Goal: Task Accomplishment & Management: Manage account settings

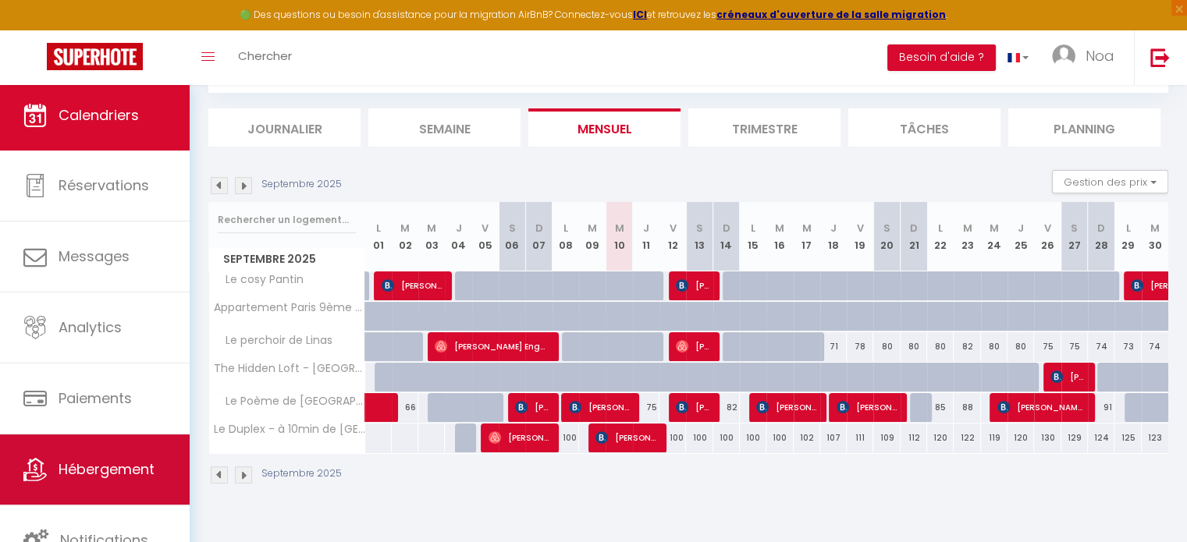
click at [122, 445] on link "Hébergement" at bounding box center [95, 470] width 190 height 70
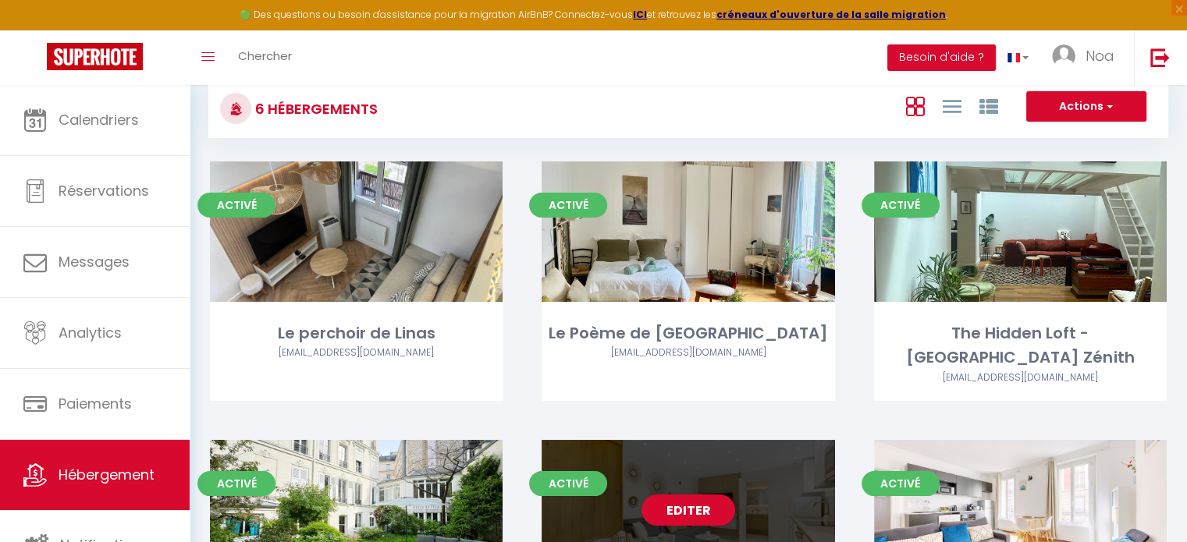
scroll to position [250, 0]
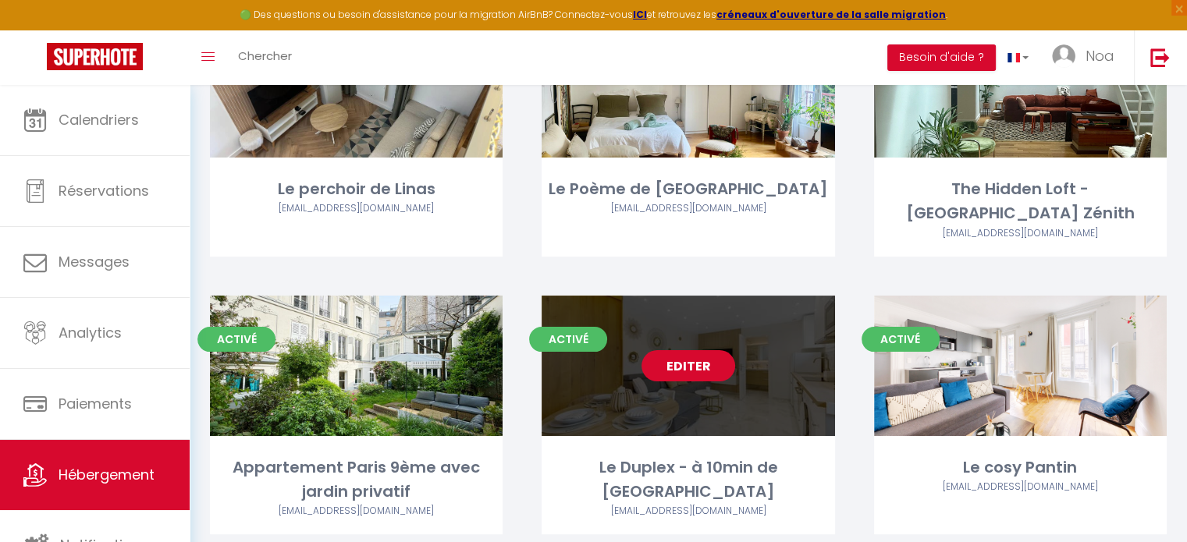
click at [690, 350] on link "Editer" at bounding box center [688, 365] width 94 height 31
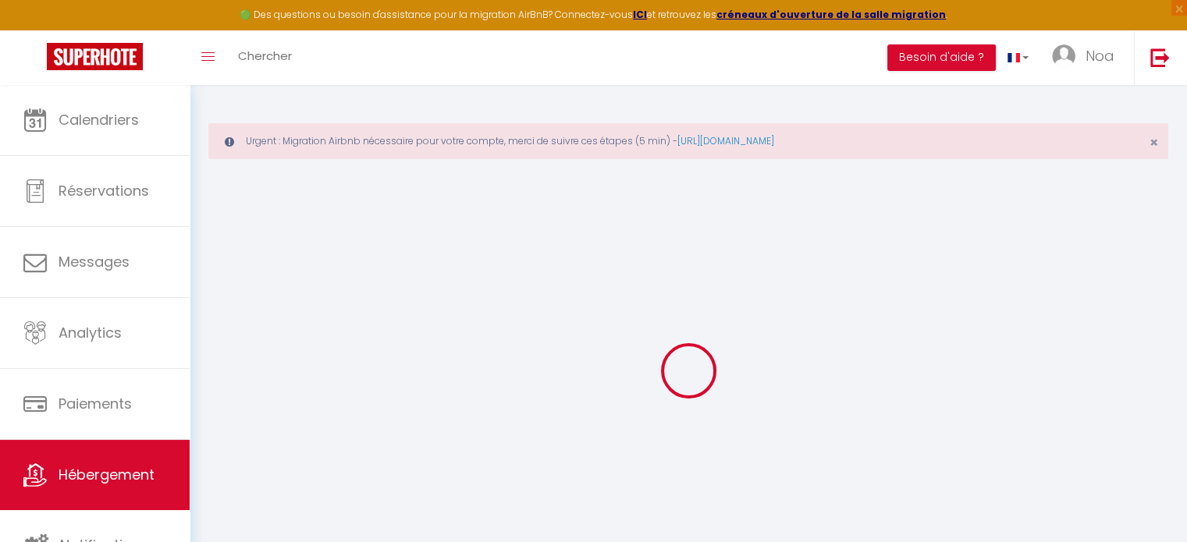
type input "Oups ! Les dates sélectionnées sont indisponibles."
type textarea "Malheureusement les dates sélectionnées sont indisponibles. Nous vous invitons …"
type input "48.893623"
type input "2.419775"
checkbox input "true"
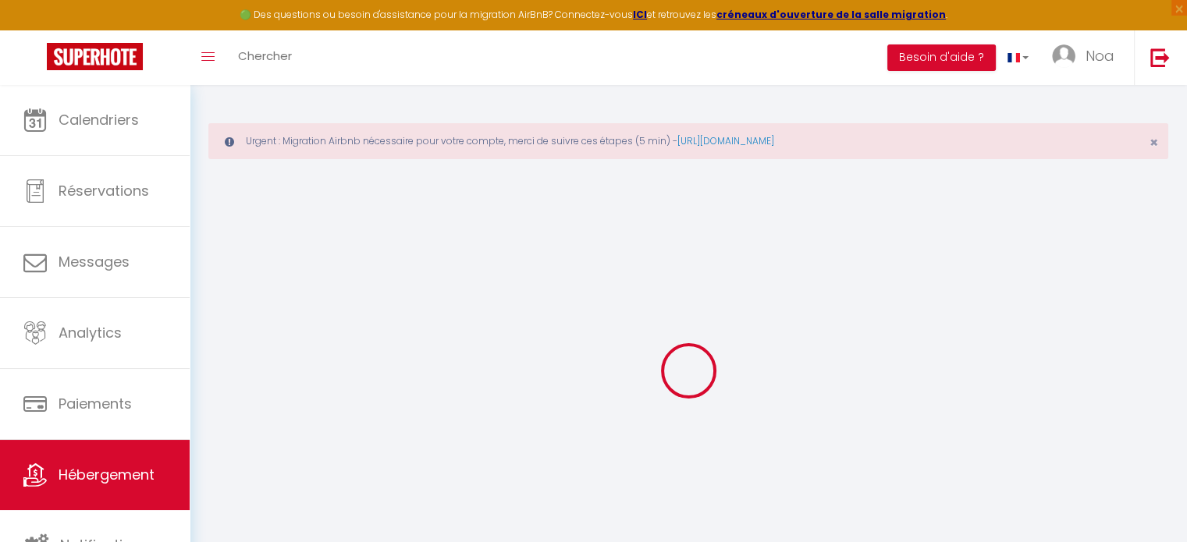
checkbox input "false"
select select
checkbox input "false"
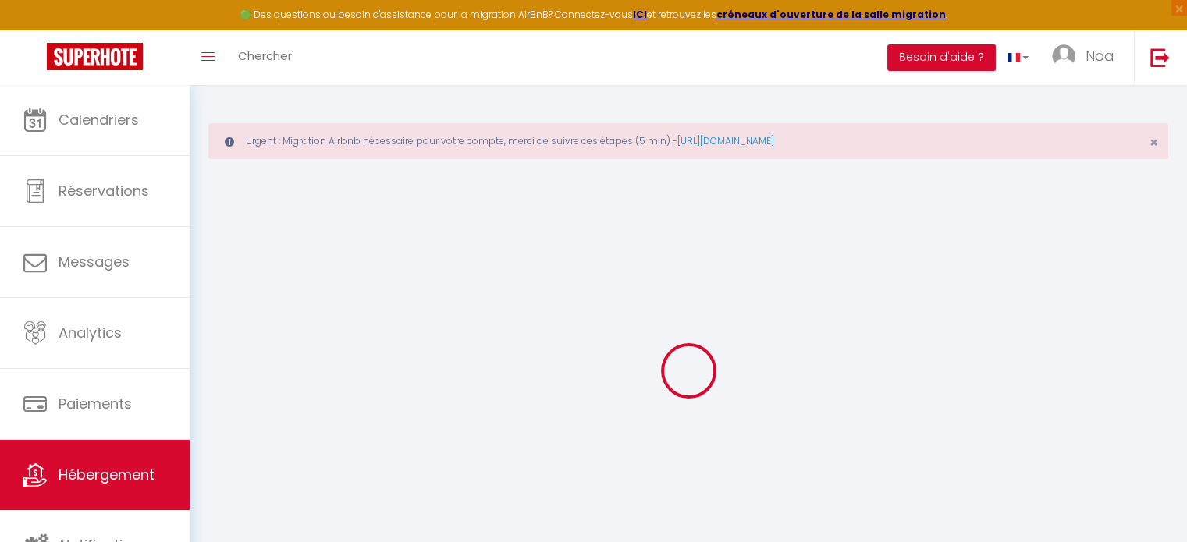
checkbox input "false"
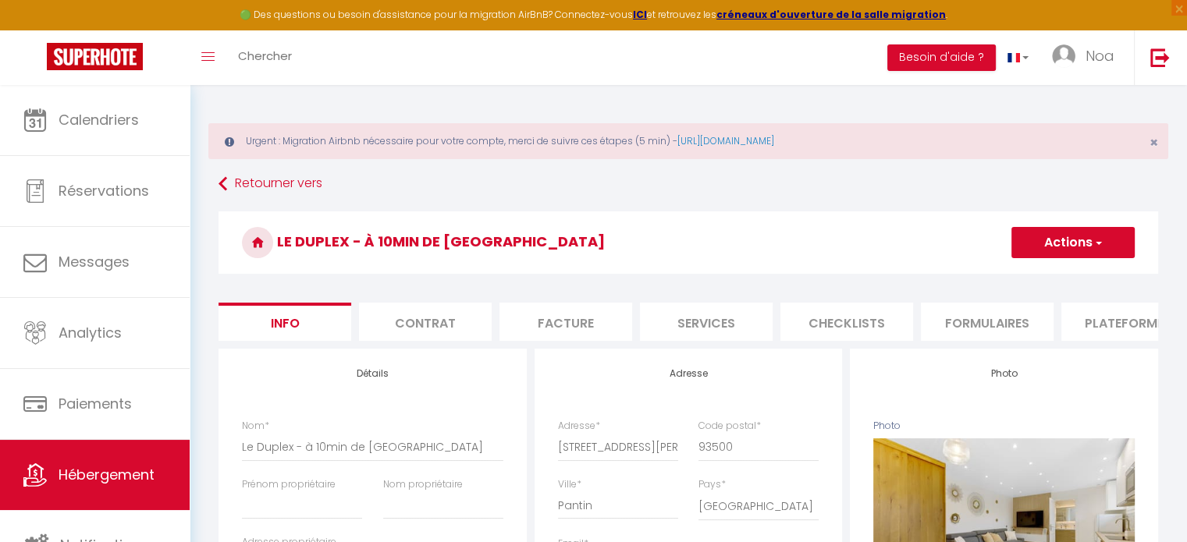
scroll to position [0, 605]
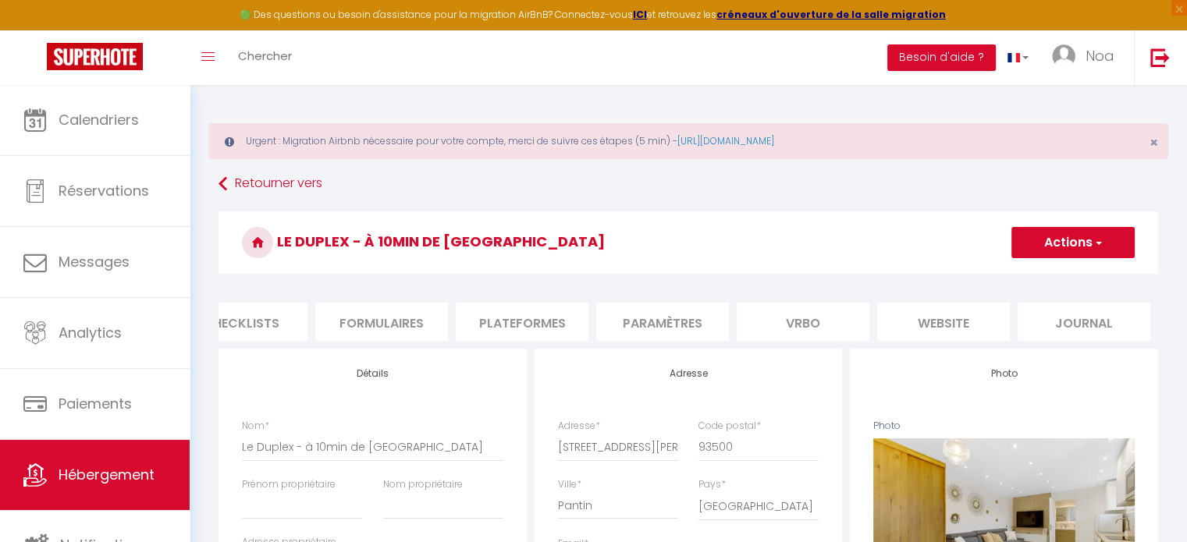
click at [946, 314] on li "website" at bounding box center [943, 322] width 133 height 38
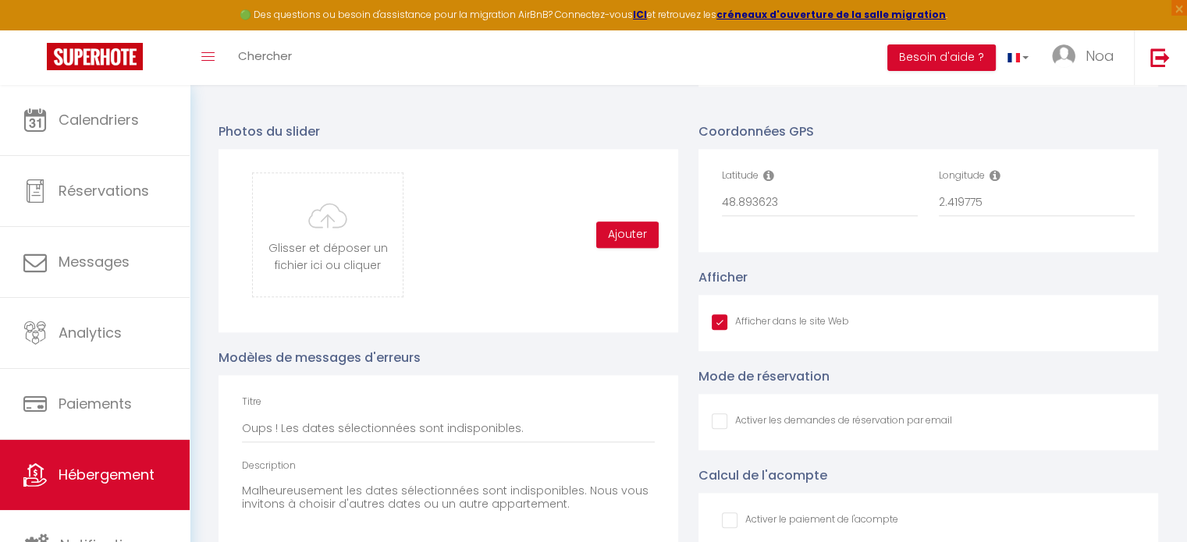
scroll to position [1705, 0]
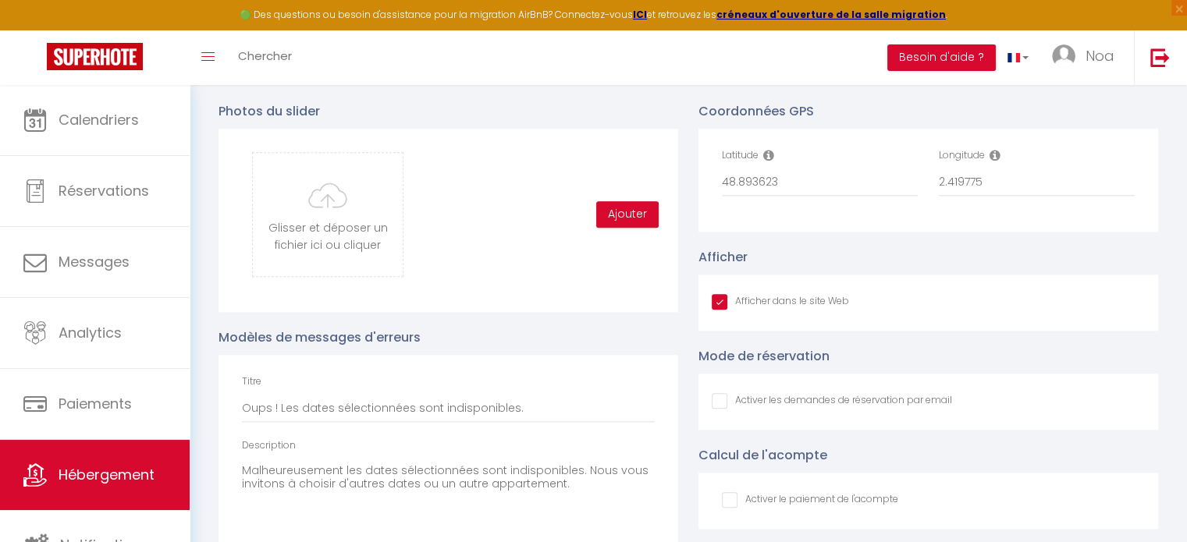
click at [729, 310] on input "Afficher dans le site Web" at bounding box center [779, 302] width 137 height 16
checkbox input "false"
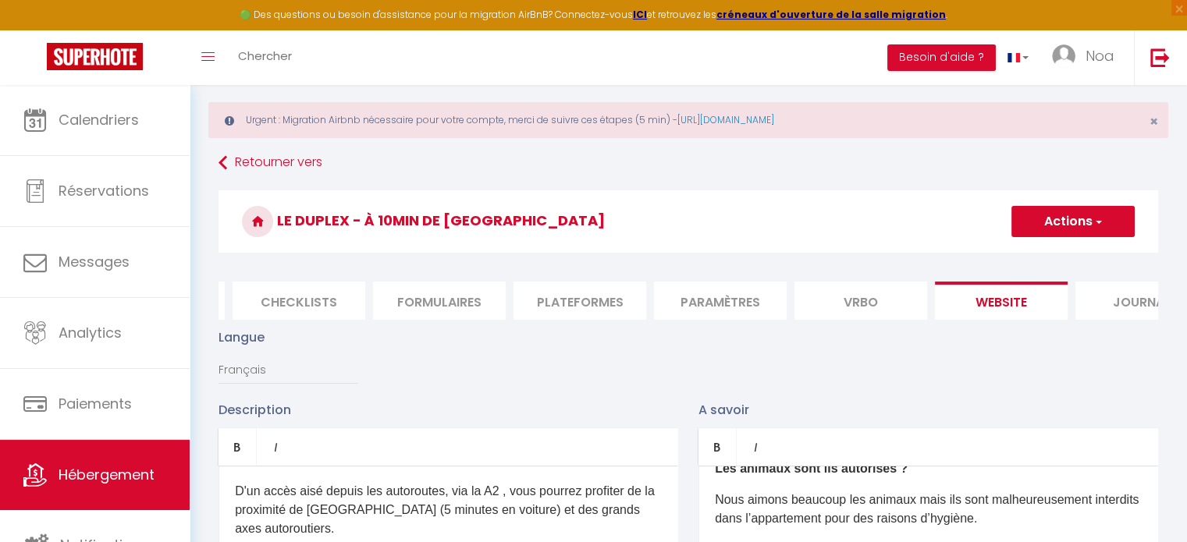
scroll to position [0, 546]
click at [1046, 229] on button "Actions" at bounding box center [1072, 221] width 123 height 31
click at [1055, 260] on input "Enregistrer" at bounding box center [1055, 256] width 58 height 16
checkbox input "false"
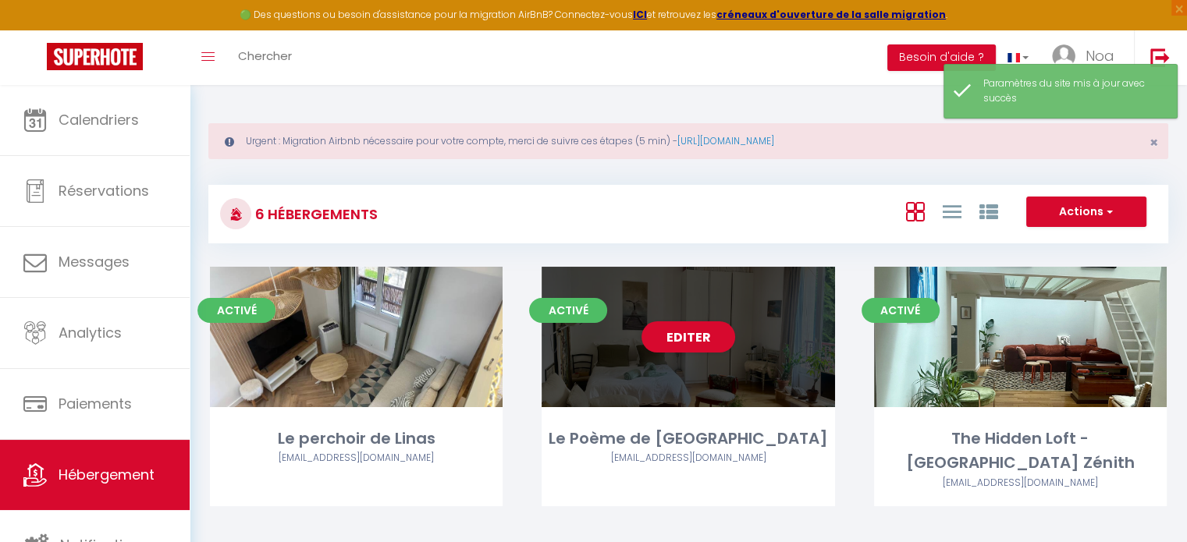
scroll to position [28, 0]
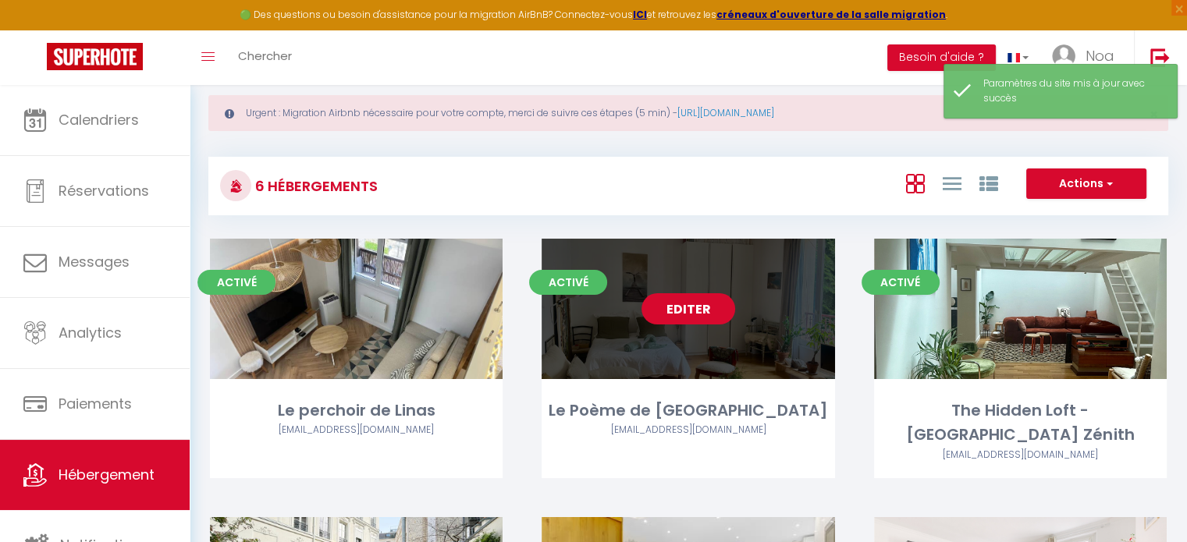
click at [684, 303] on link "Editer" at bounding box center [688, 308] width 94 height 31
click at [686, 301] on link "Editer" at bounding box center [688, 308] width 94 height 31
select select "3"
select select "2"
select select "1"
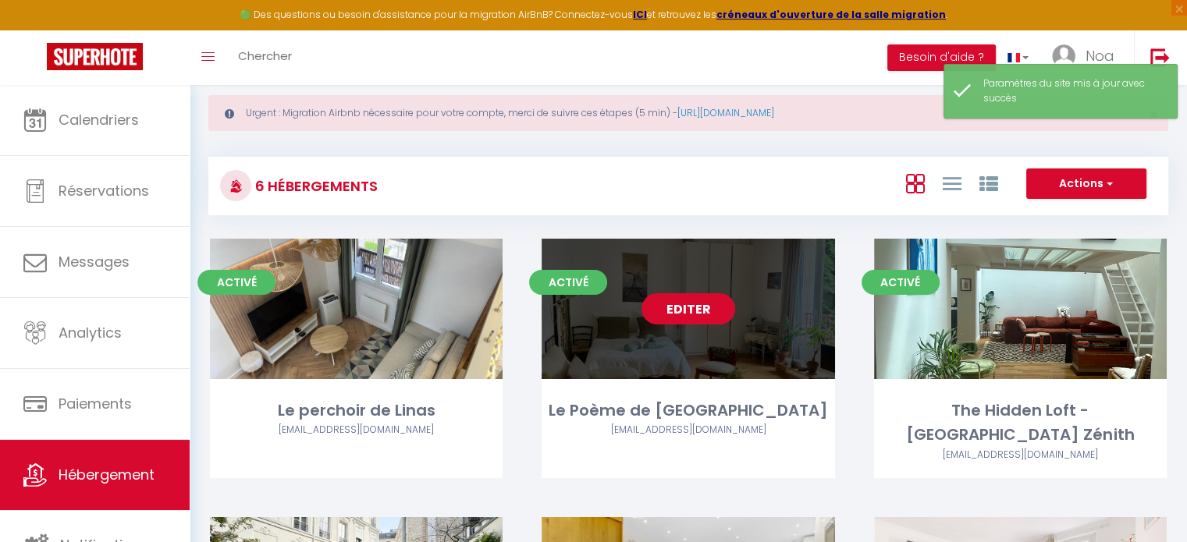
select select "1"
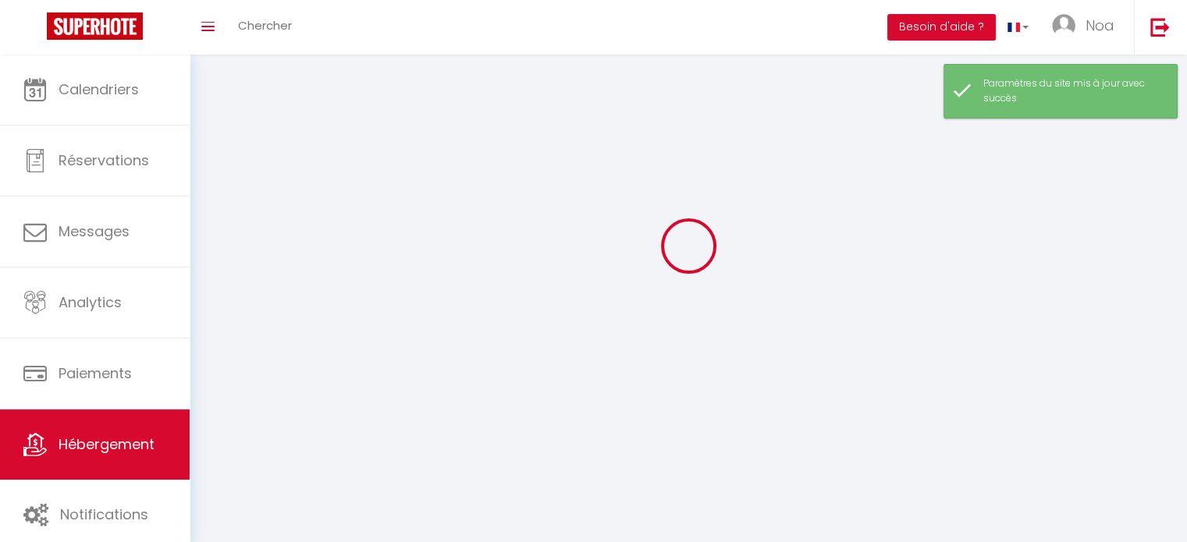
select select
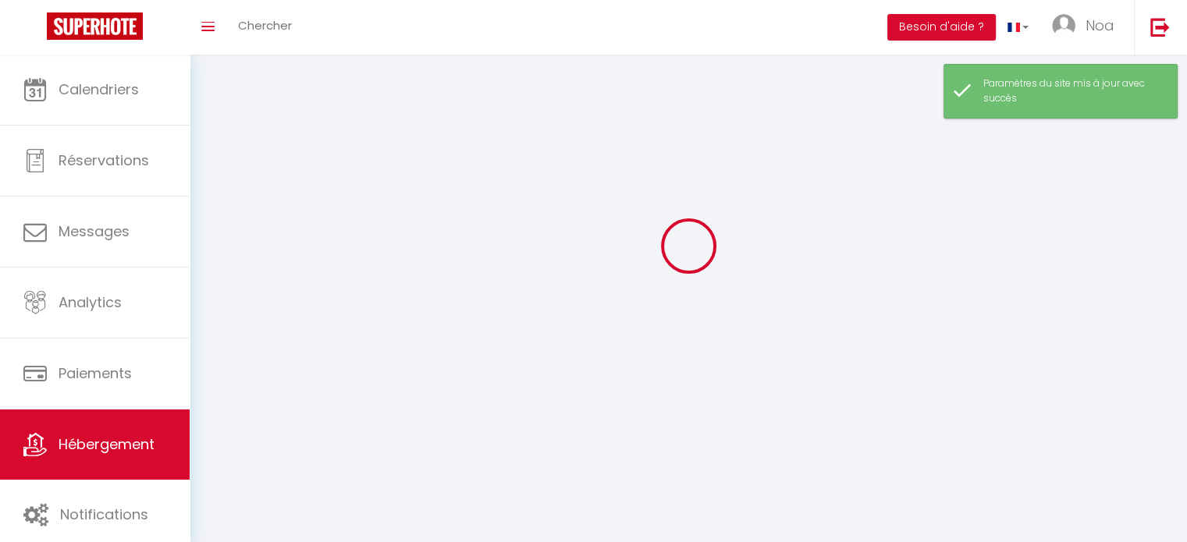
checkbox input "false"
select select
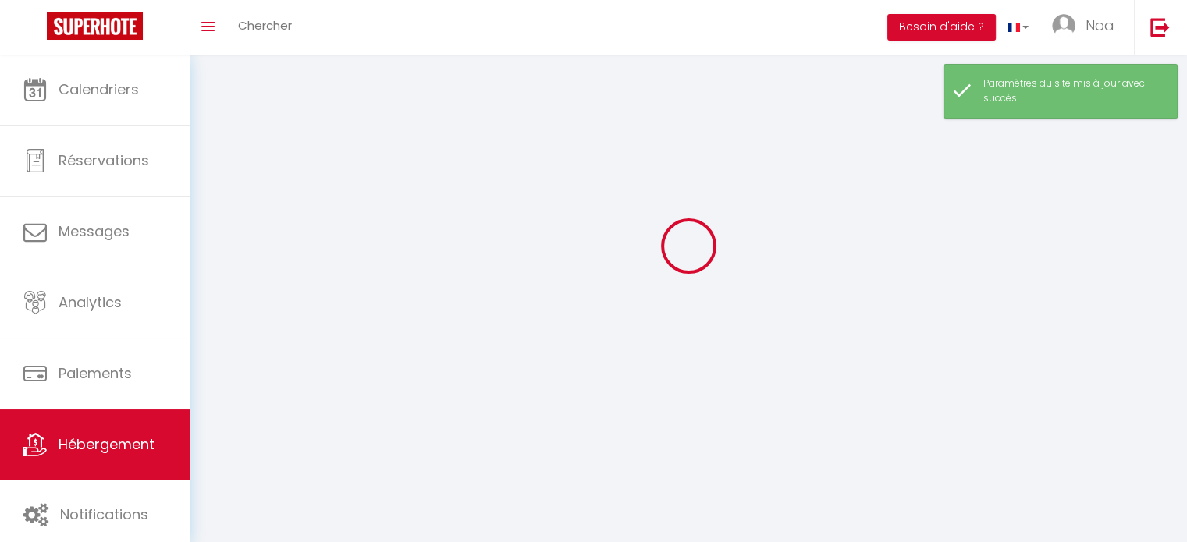
select select
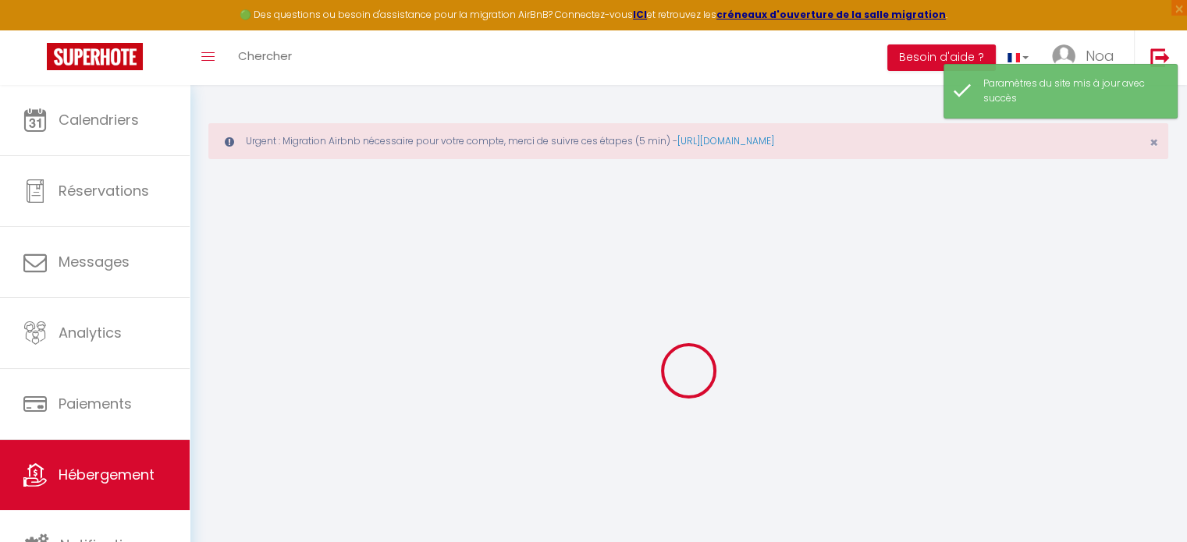
type input "Oups ! Les dates sélectionnées sont indisponibles."
type textarea "Malheureusement les dates sélectionnées sont indisponibles. Nous vous invitons …"
type input "48.9050571"
type input "2.3307003"
checkbox input "true"
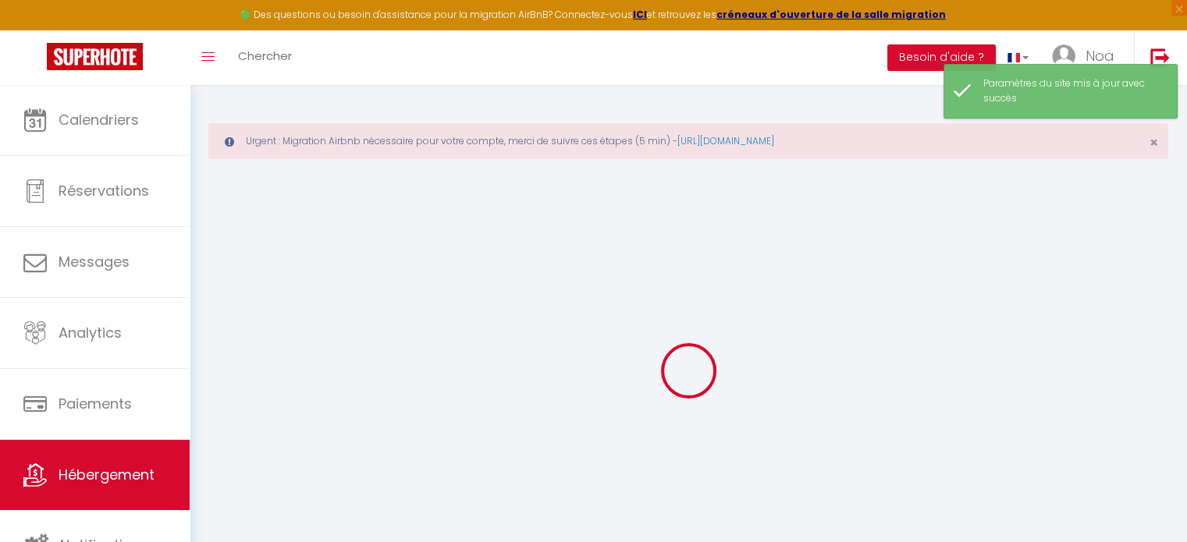
checkbox input "false"
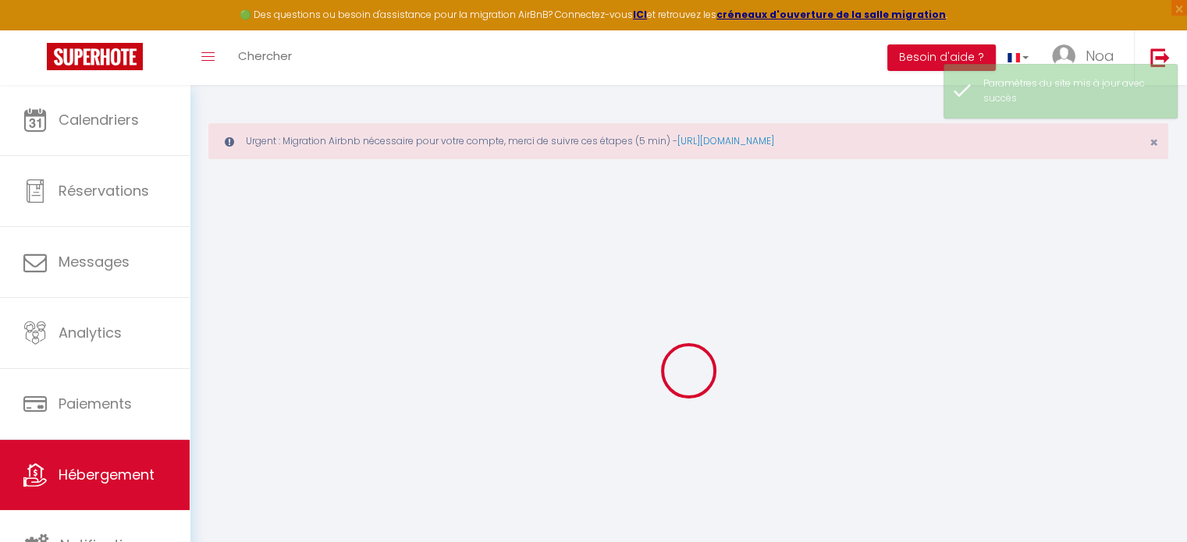
select select "14:00"
select select
select select "11:00"
select select "30"
select select "120"
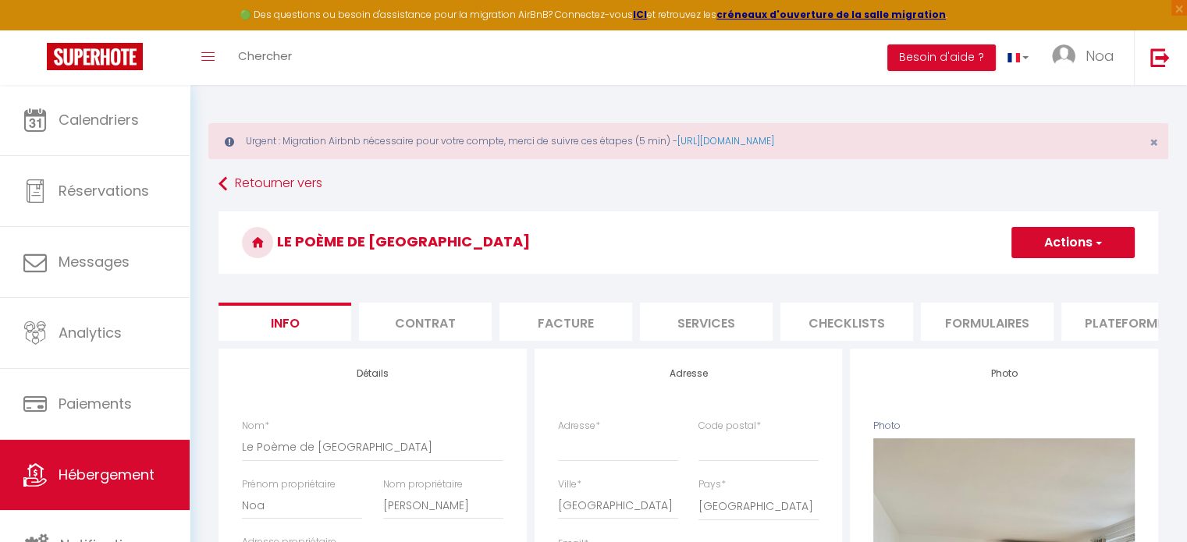
select select
checkbox input "false"
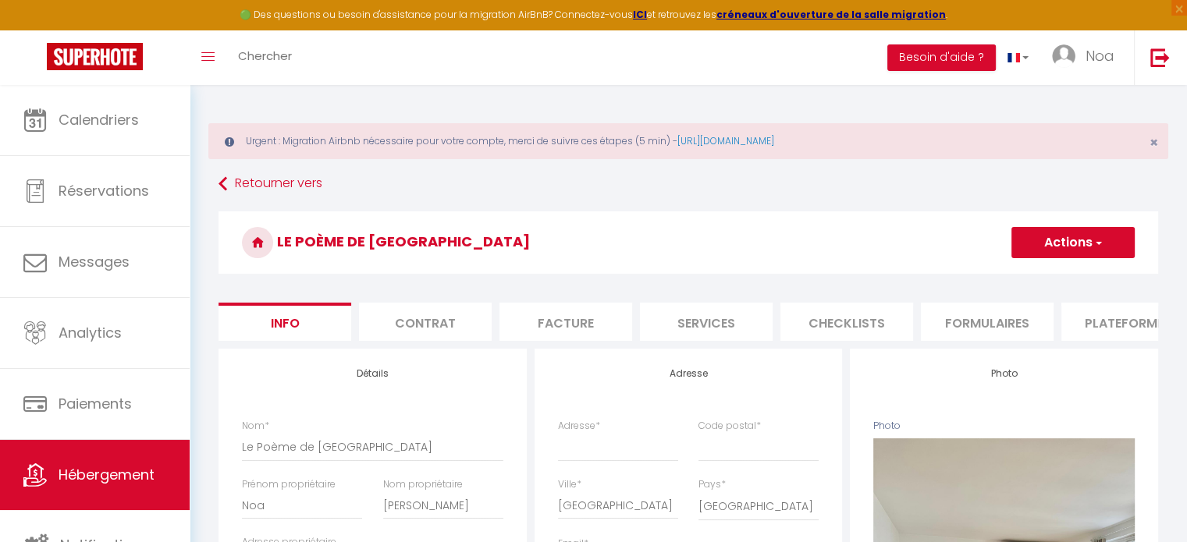
checkbox input "false"
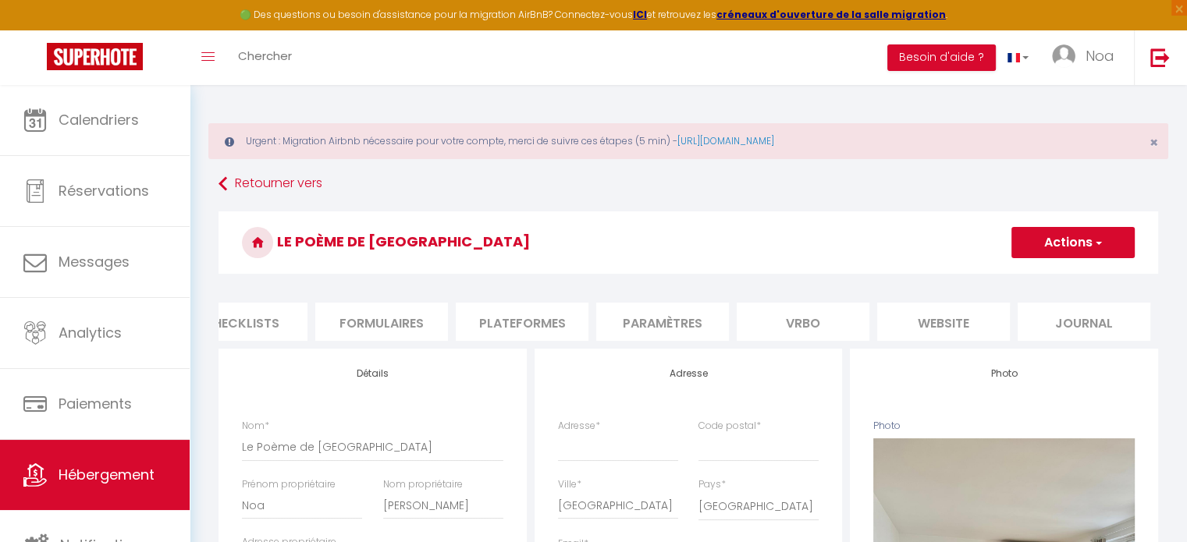
click at [980, 324] on li "website" at bounding box center [943, 322] width 133 height 38
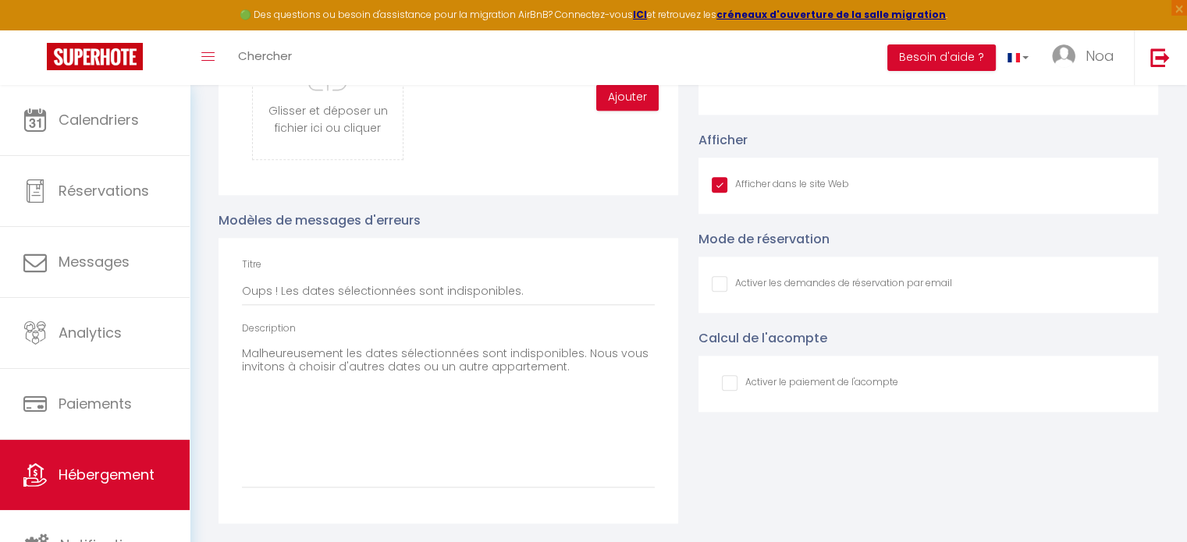
scroll to position [1832, 0]
click at [711, 186] on input "Afficher dans le site Web" at bounding box center [779, 185] width 137 height 16
checkbox input "false"
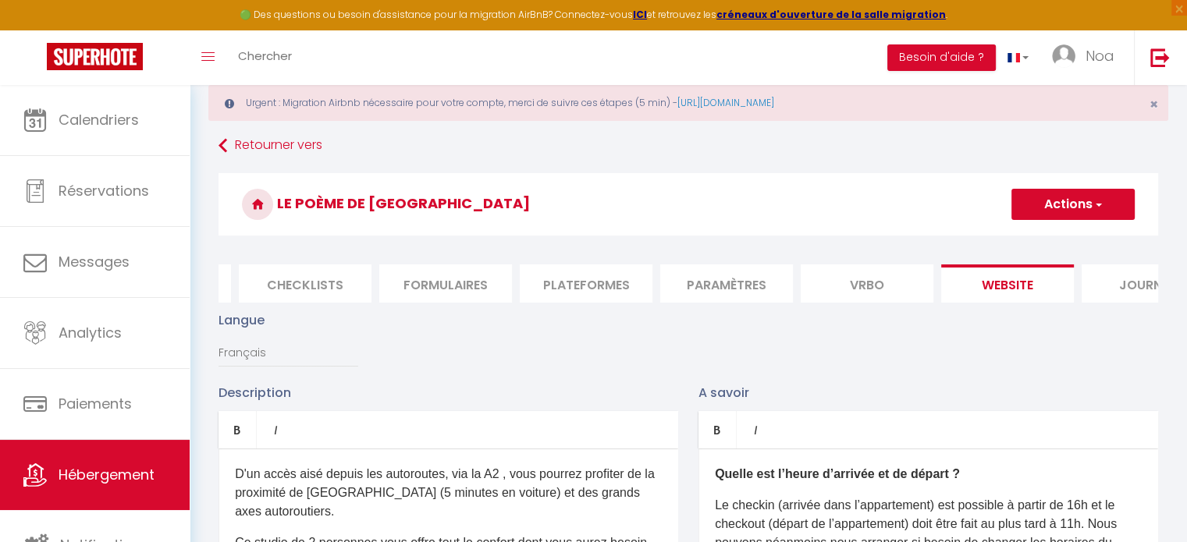
scroll to position [0, 0]
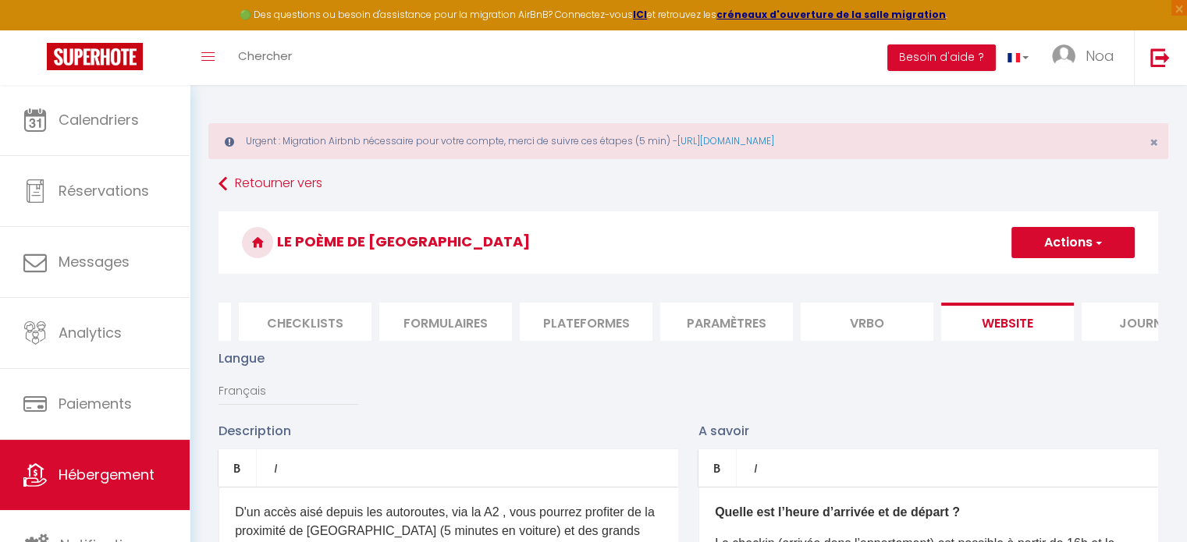
click at [1075, 230] on button "Actions" at bounding box center [1072, 242] width 123 height 31
click at [1061, 281] on input "Enregistrer" at bounding box center [1055, 277] width 58 height 16
checkbox input "false"
